Goal: Navigation & Orientation: Find specific page/section

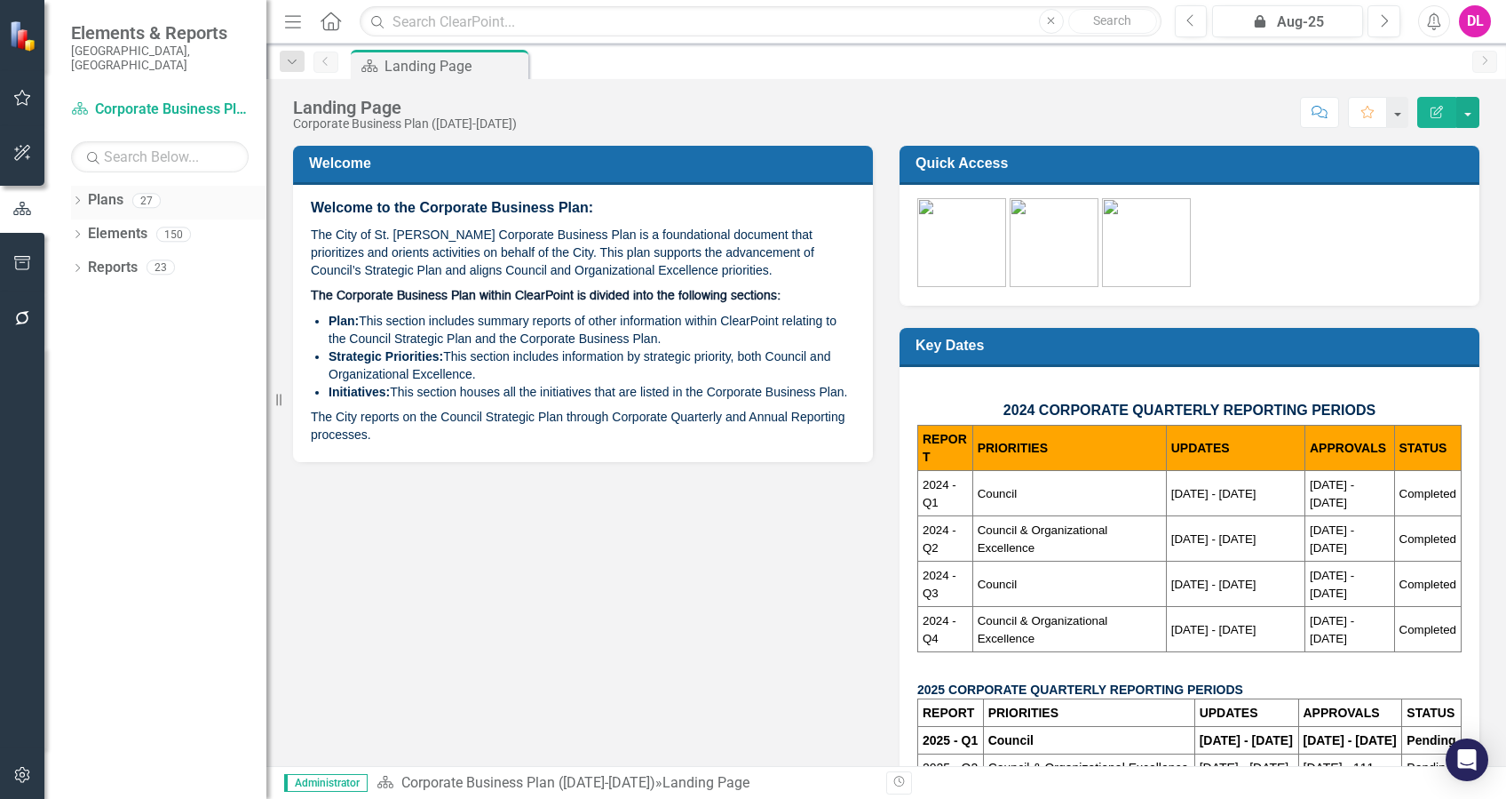
click at [82, 197] on icon "Dropdown" at bounding box center [77, 202] width 12 height 10
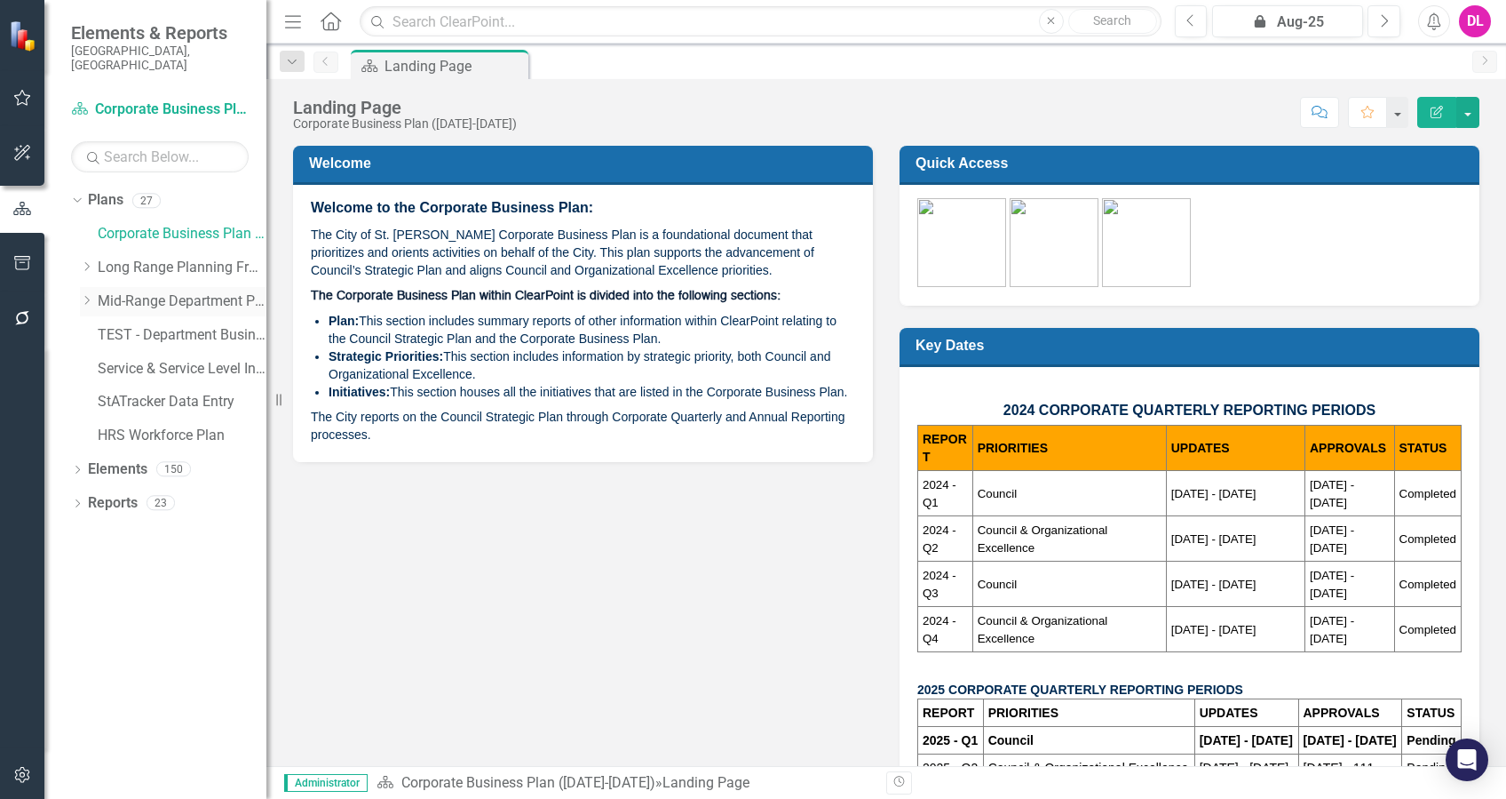
click at [98, 291] on link "Mid-Range Department Plans" at bounding box center [182, 301] width 169 height 20
click at [97, 294] on div "Dropdown" at bounding box center [89, 301] width 18 height 15
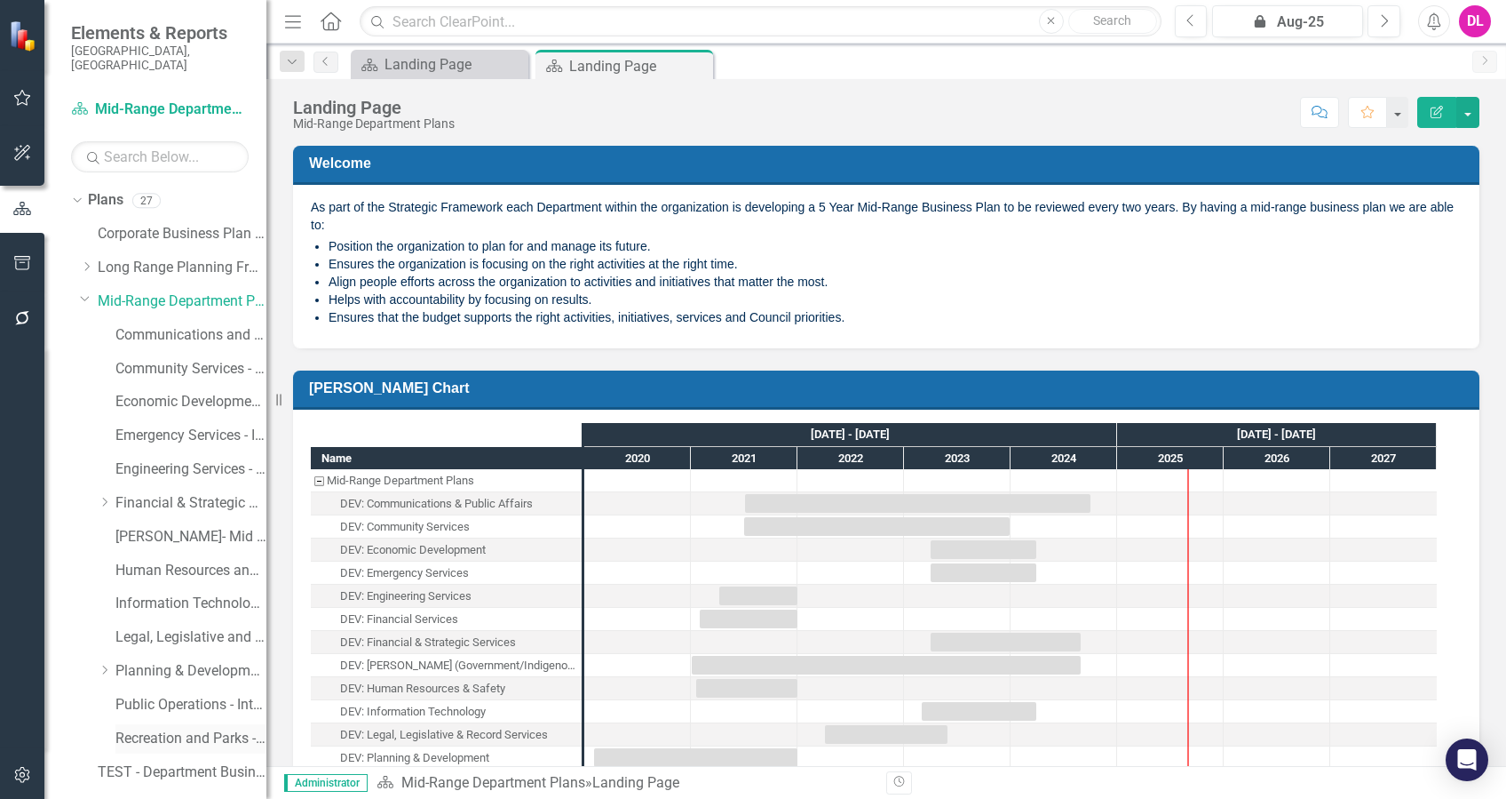
click at [203, 728] on link "Recreation and Parks - Mid Range Business Plan" at bounding box center [190, 738] width 151 height 20
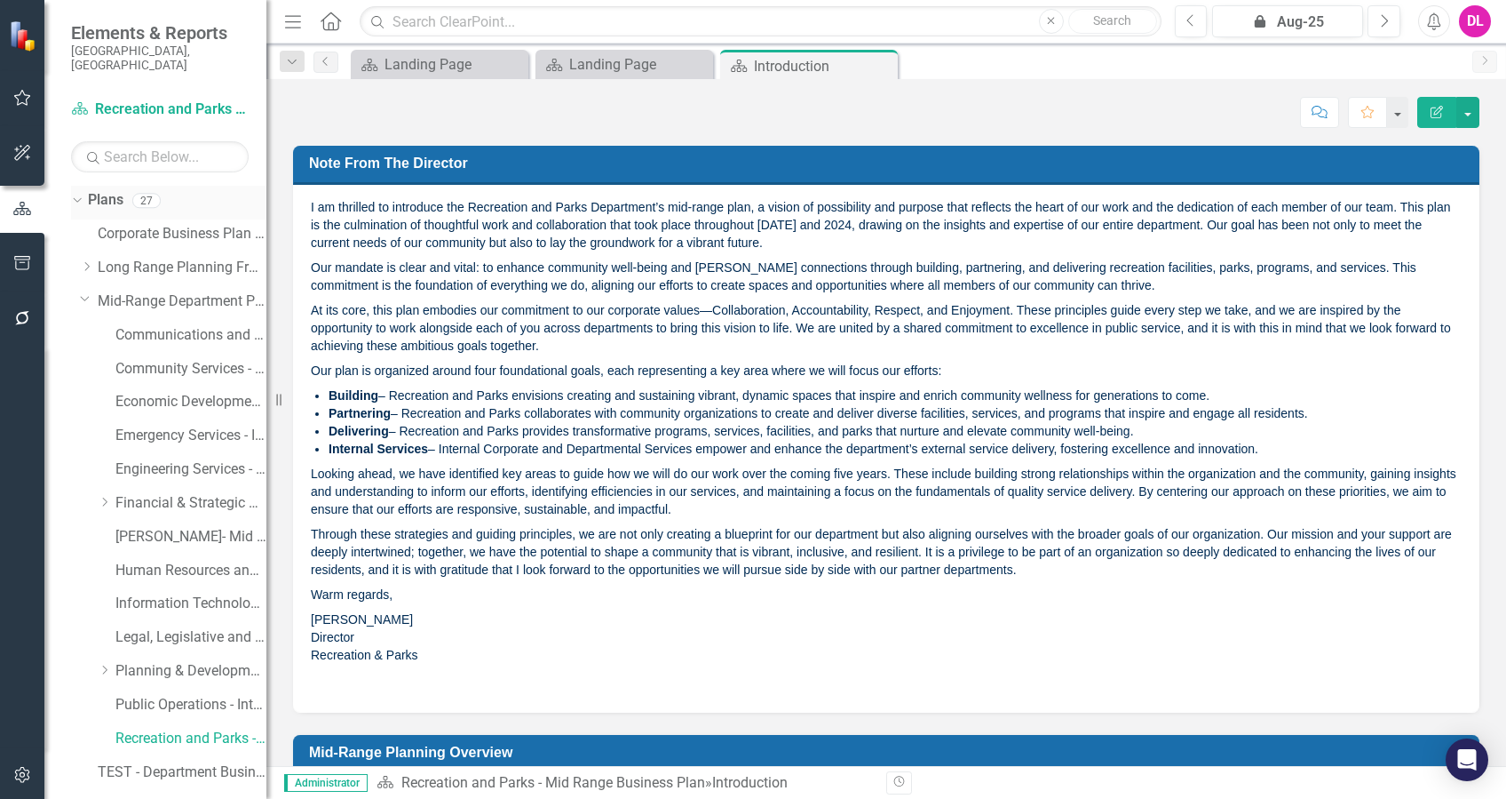
click at [78, 194] on icon "Dropdown" at bounding box center [75, 200] width 10 height 12
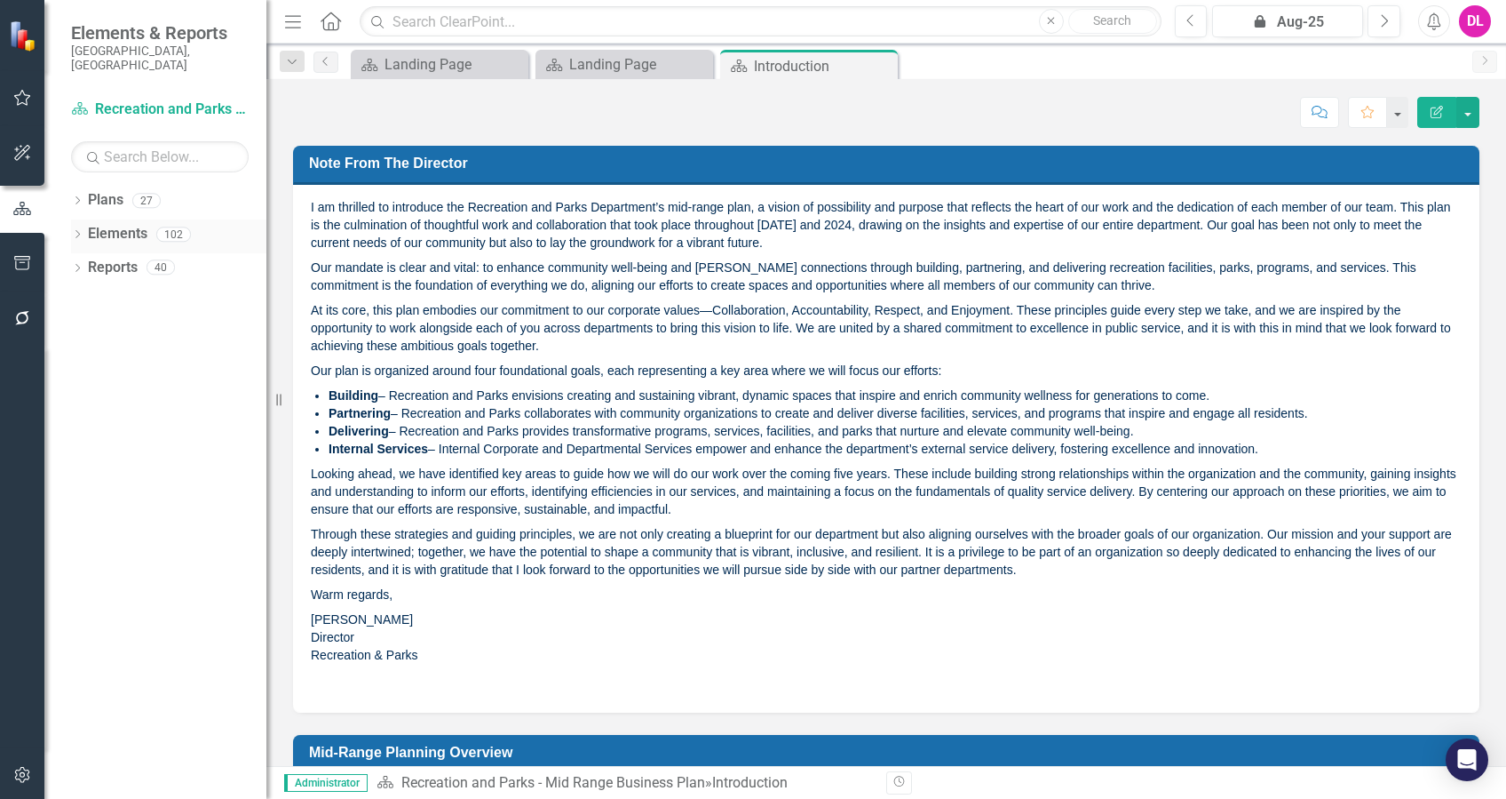
click at [75, 231] on icon "Dropdown" at bounding box center [77, 236] width 12 height 10
click at [80, 331] on icon "Dropdown" at bounding box center [86, 336] width 12 height 10
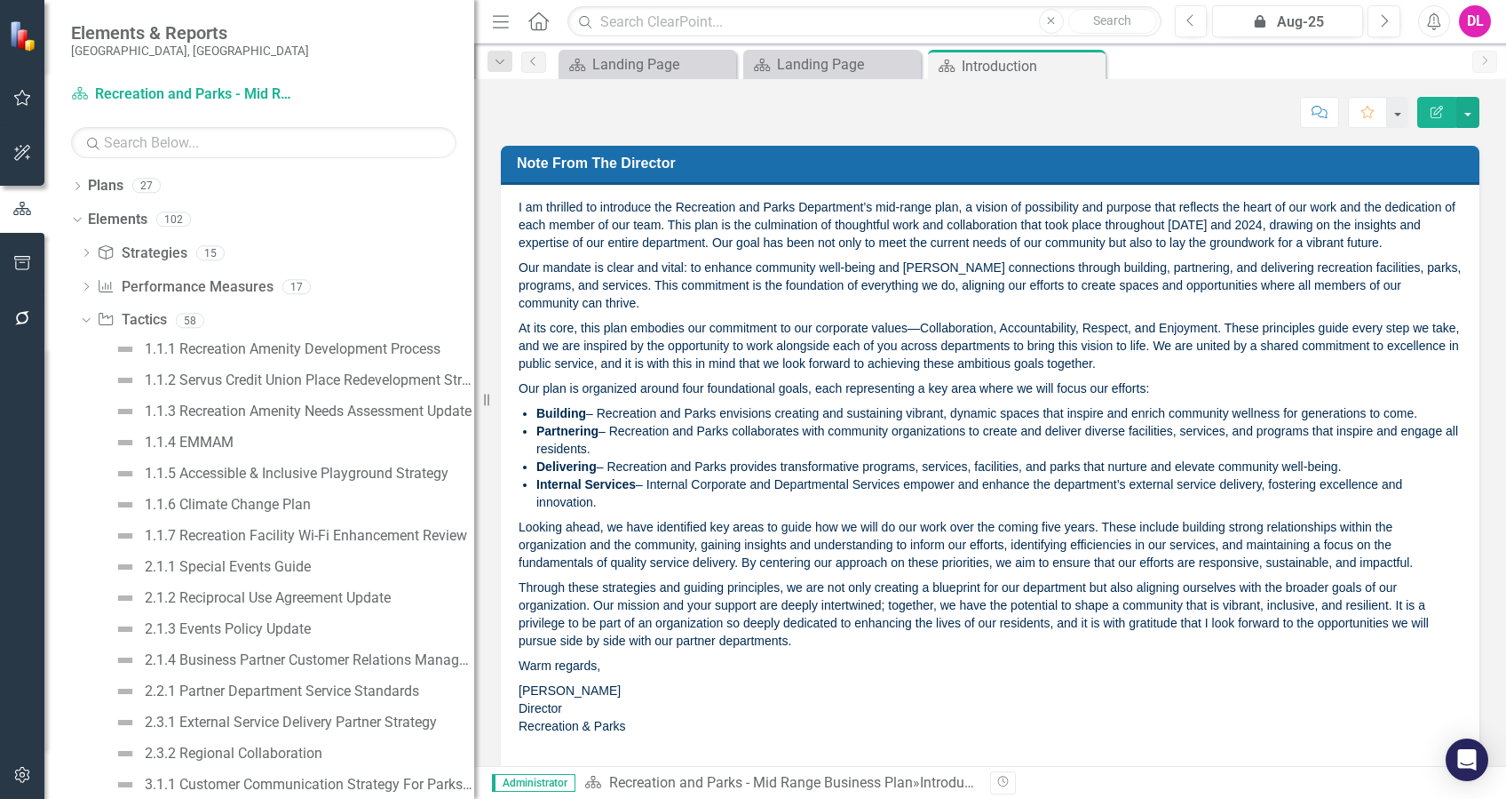
drag, startPoint x: 280, startPoint y: 400, endPoint x: 474, endPoint y: 397, distance: 194.5
click at [474, 397] on div "Resize" at bounding box center [481, 399] width 14 height 799
